Goal: Check status: Check status

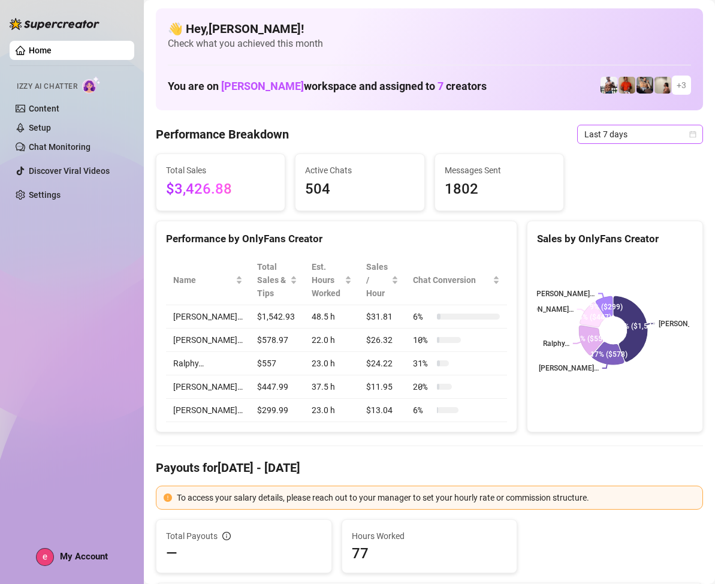
click at [689, 133] on icon "calendar" at bounding box center [692, 134] width 7 height 7
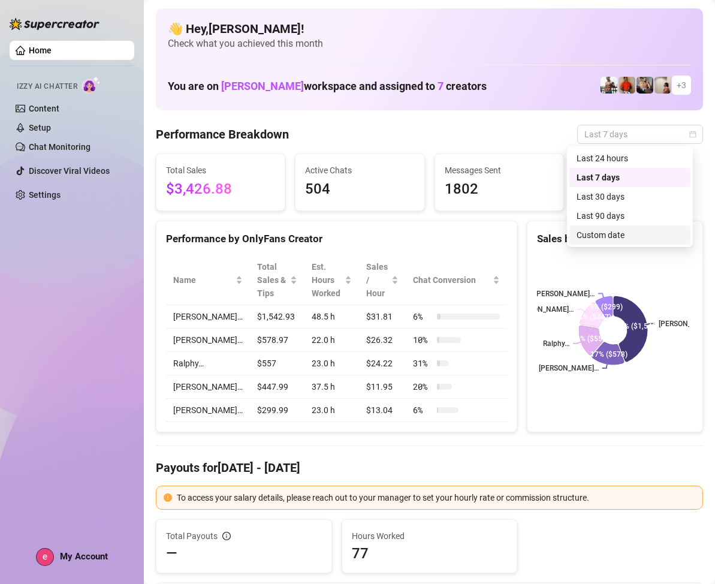
click at [619, 235] on div "Custom date" at bounding box center [630, 234] width 107 height 13
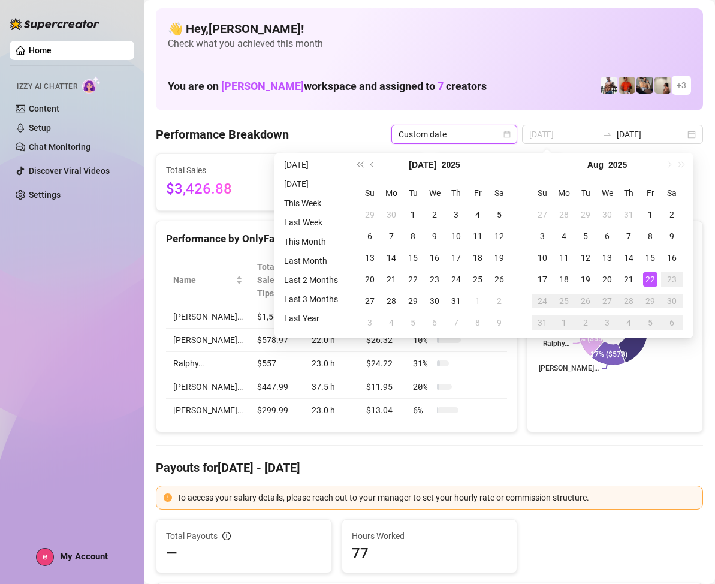
type input "[DATE]"
click at [647, 273] on div "22" at bounding box center [650, 279] width 14 height 14
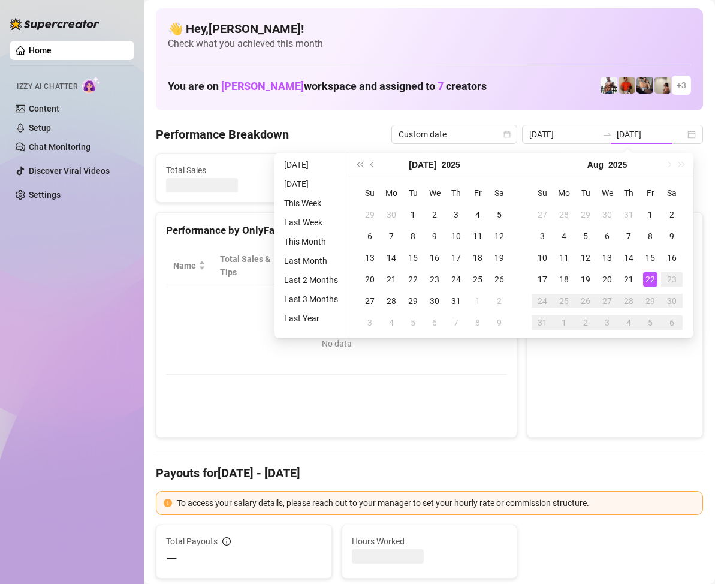
type input "[DATE]"
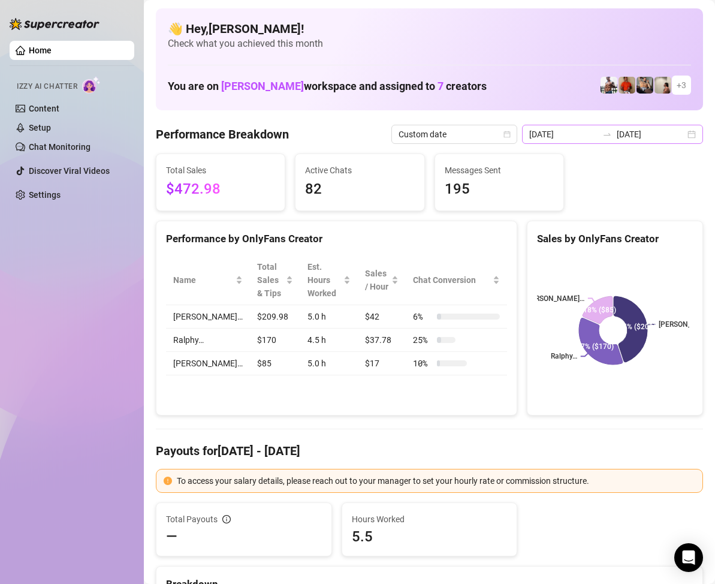
click at [683, 136] on div "[DATE] [DATE]" at bounding box center [612, 134] width 181 height 19
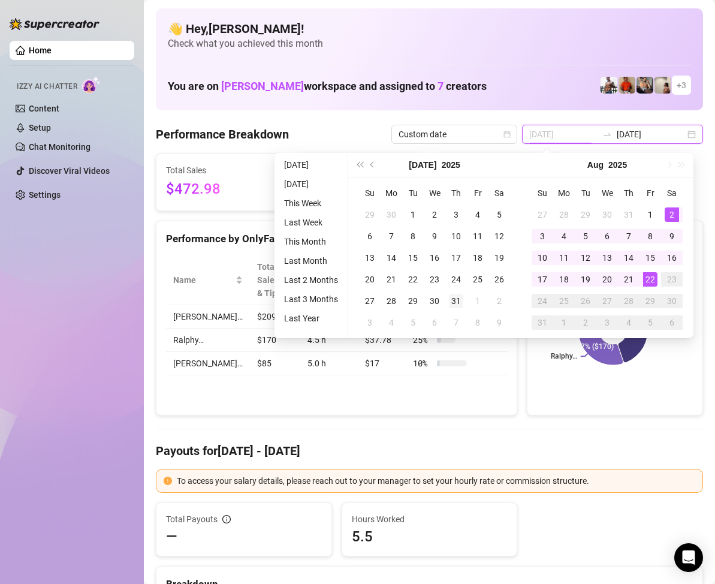
type input "[DATE]"
click at [457, 295] on div "31" at bounding box center [456, 301] width 14 height 14
type input "[DATE]"
click at [652, 277] on div "22" at bounding box center [650, 279] width 14 height 14
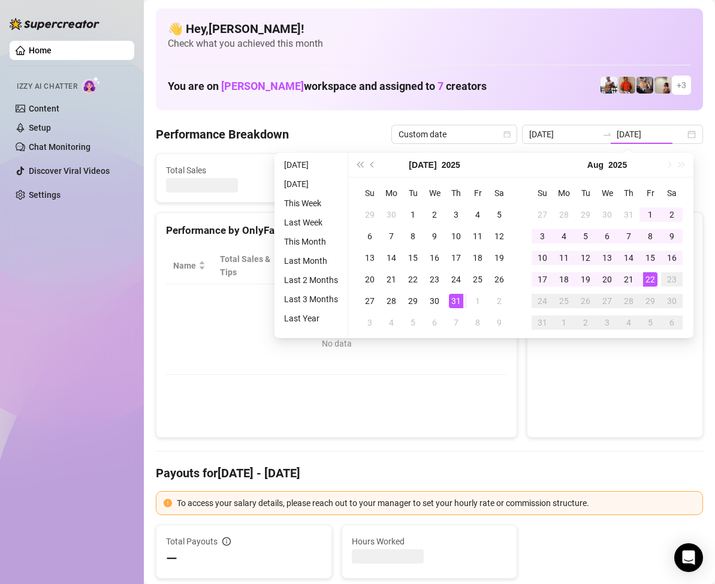
type input "[DATE]"
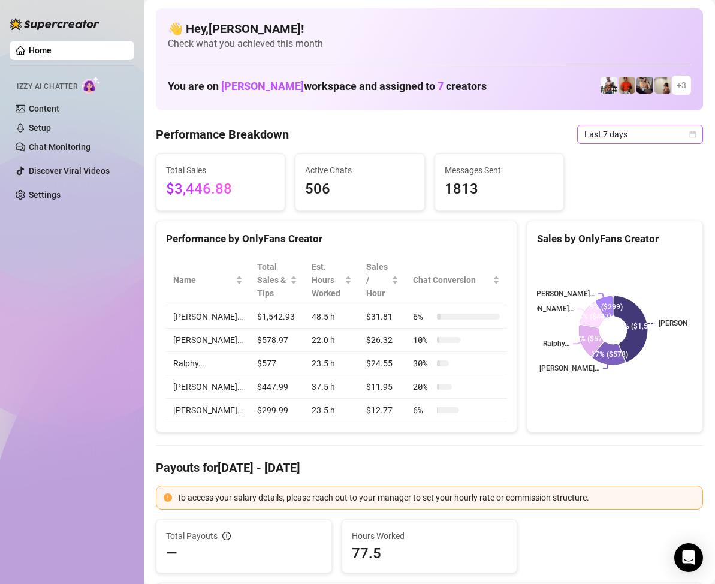
click at [689, 135] on icon "calendar" at bounding box center [692, 134] width 7 height 7
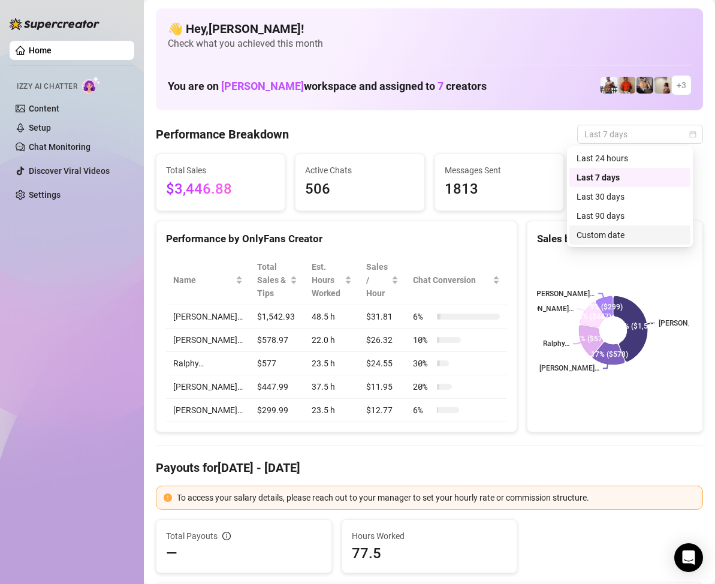
click at [610, 234] on div "Custom date" at bounding box center [630, 234] width 107 height 13
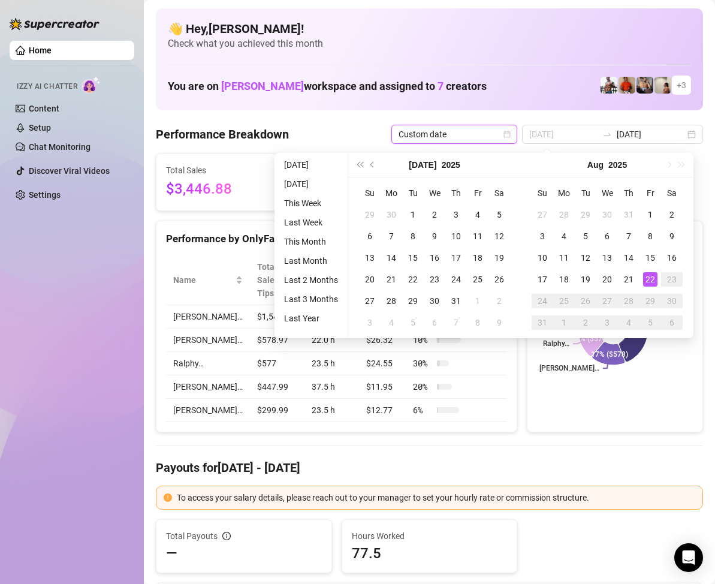
type input "[DATE]"
click at [647, 276] on div "22" at bounding box center [650, 279] width 14 height 14
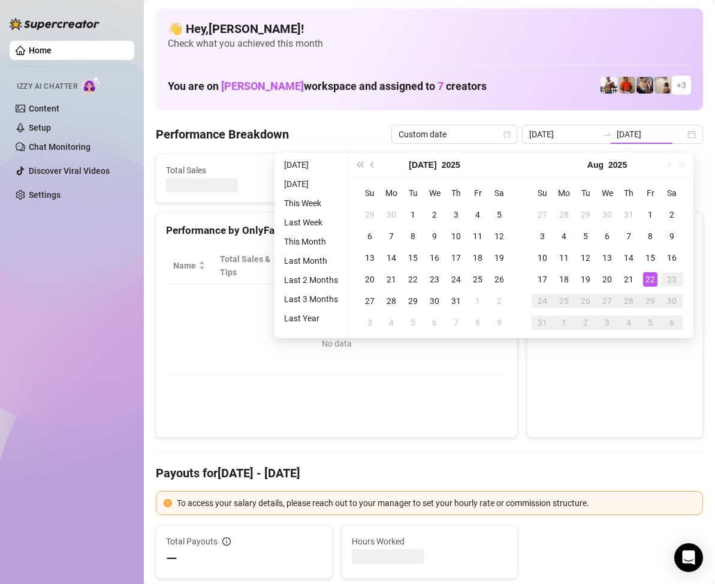
type input "[DATE]"
